Goal: Find specific page/section: Find specific page/section

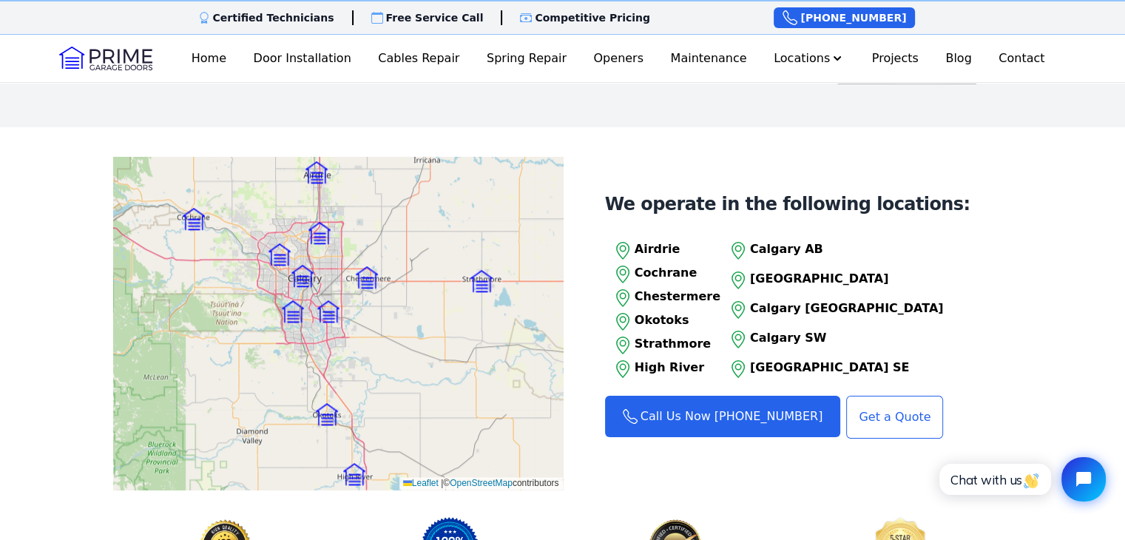
scroll to position [1554, 0]
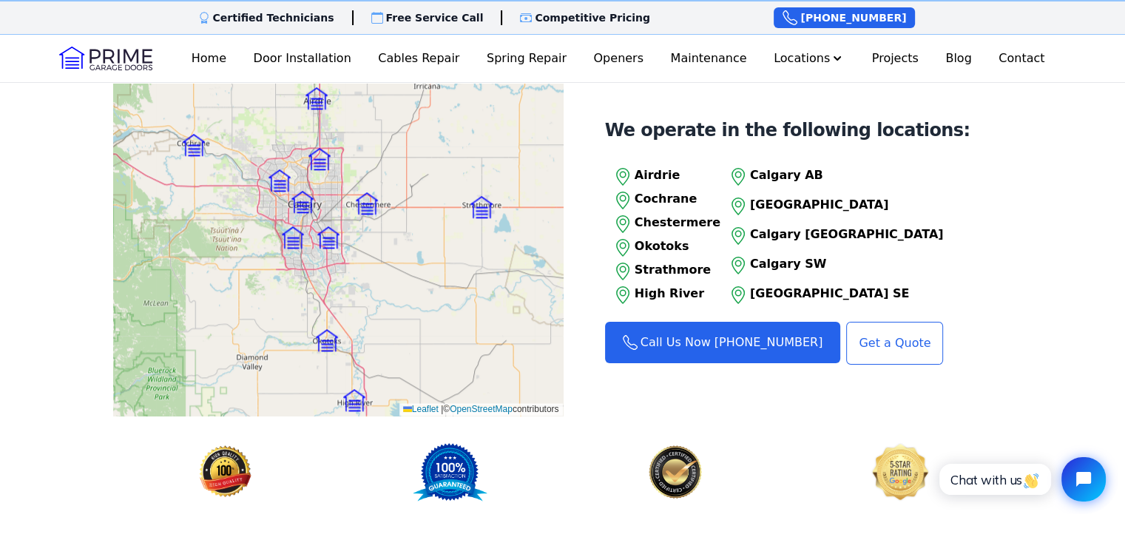
click at [786, 303] on p "[GEOGRAPHIC_DATA] SE" at bounding box center [847, 294] width 194 height 18
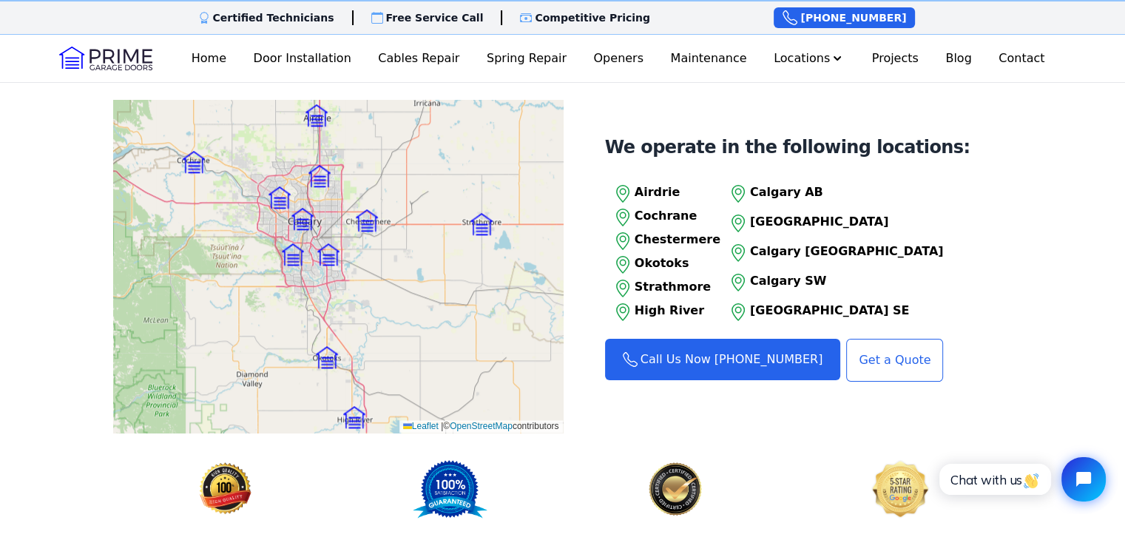
scroll to position [1554, 0]
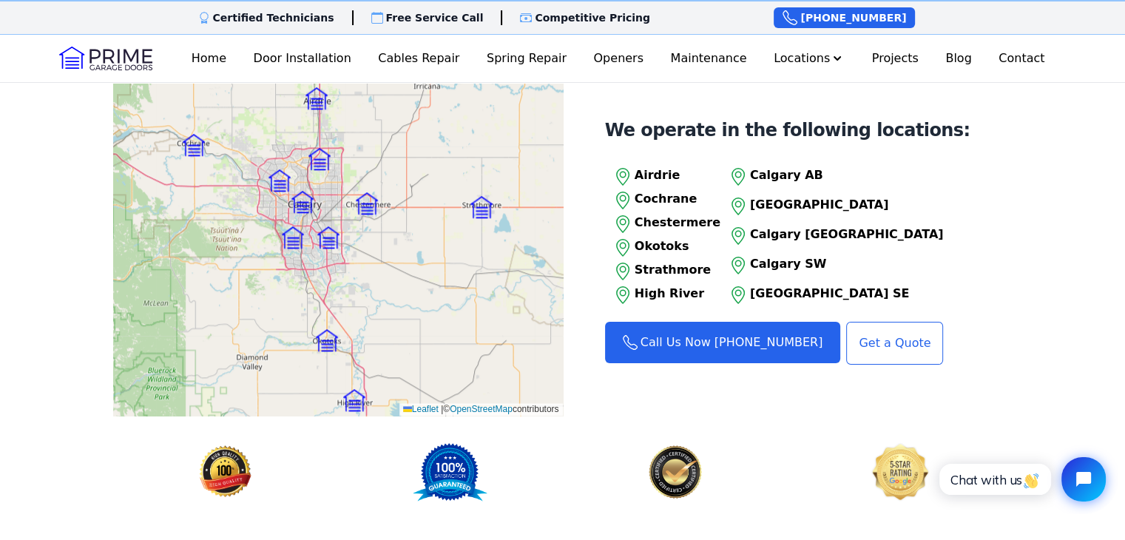
click at [263, 340] on div "Leaflet | © OpenStreetMap contributors" at bounding box center [338, 249] width 450 height 333
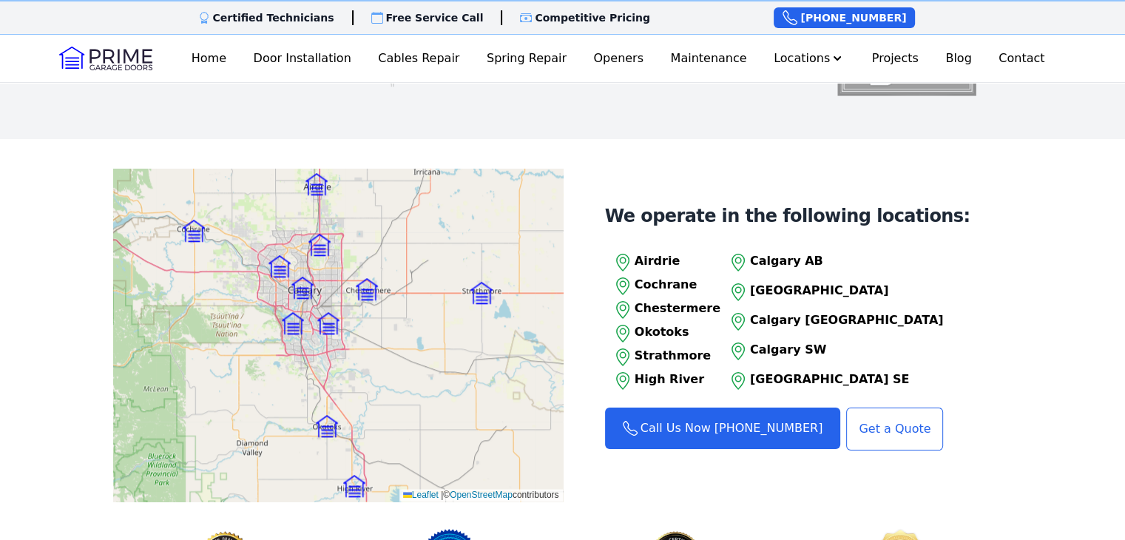
scroll to position [1554, 0]
